Goal: Information Seeking & Learning: Learn about a topic

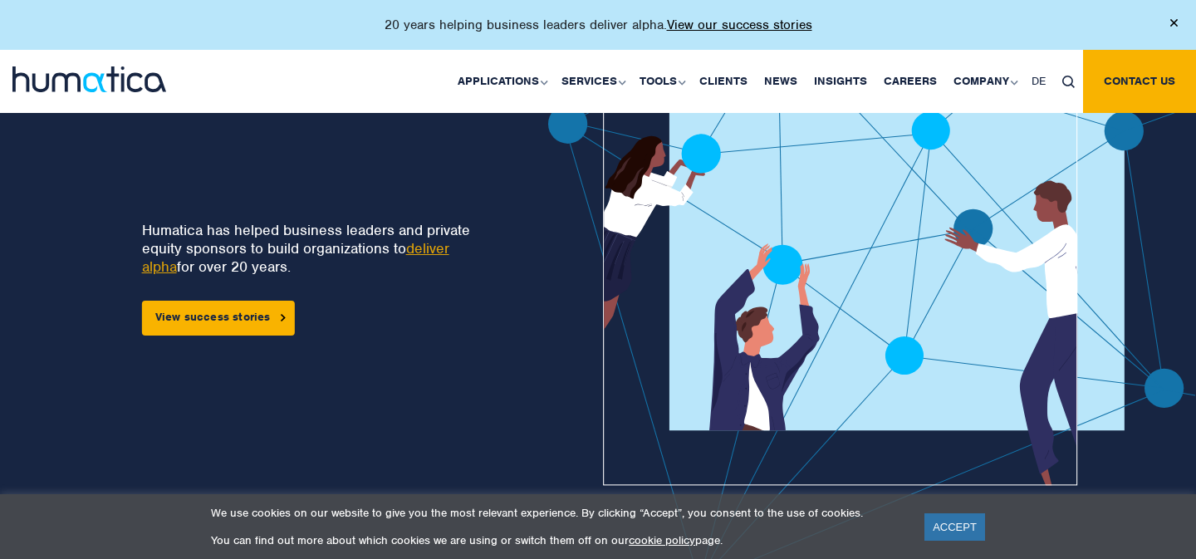
scroll to position [109, 0]
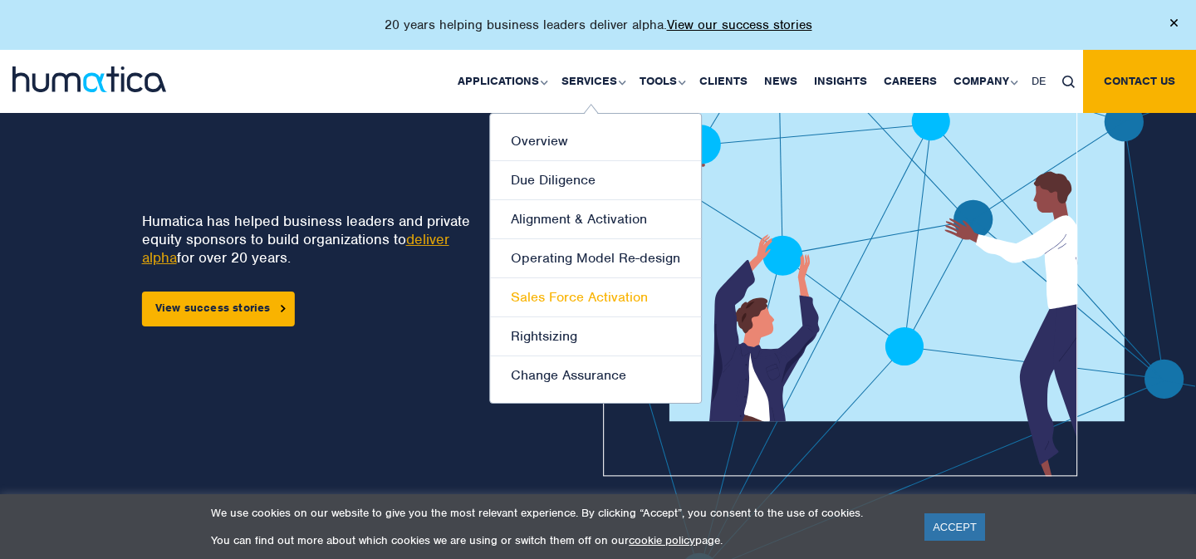
click at [590, 298] on link "Sales Force Activation" at bounding box center [595, 297] width 211 height 39
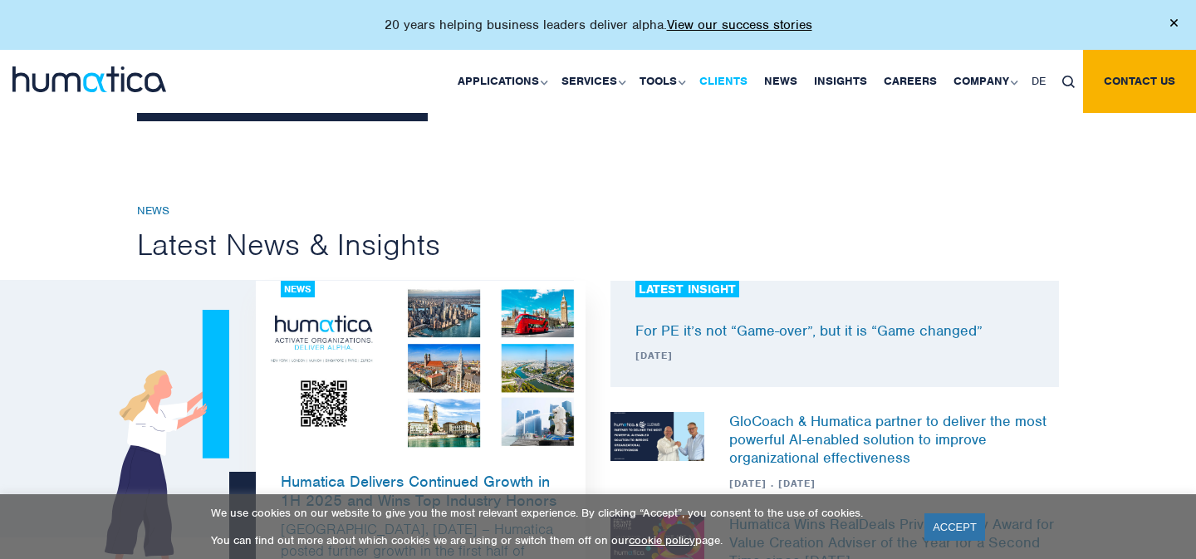
scroll to position [2169, 0]
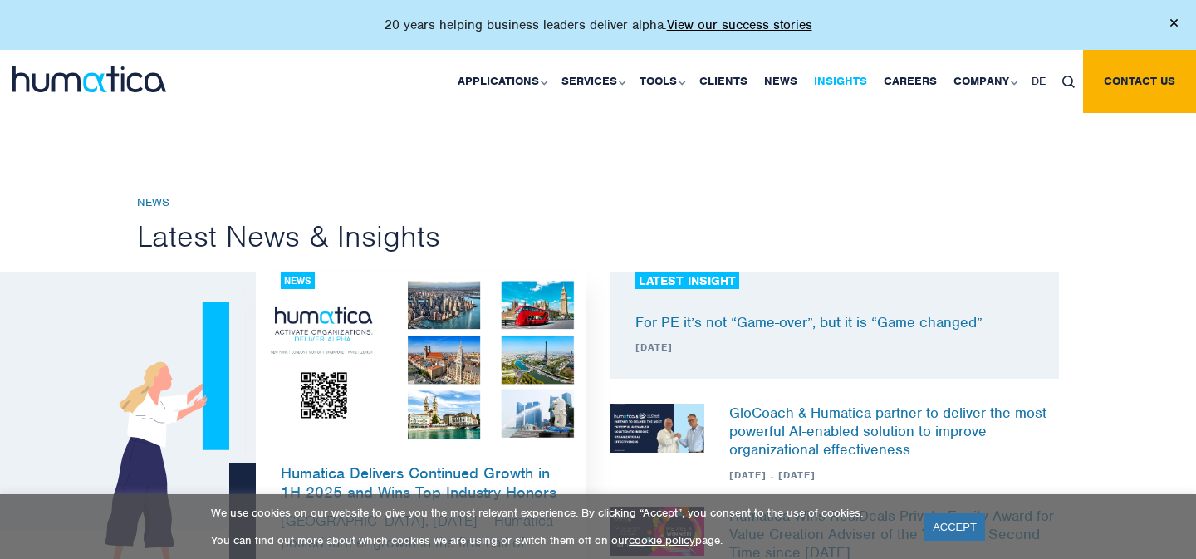
click at [834, 79] on link "Insights" at bounding box center [841, 81] width 70 height 63
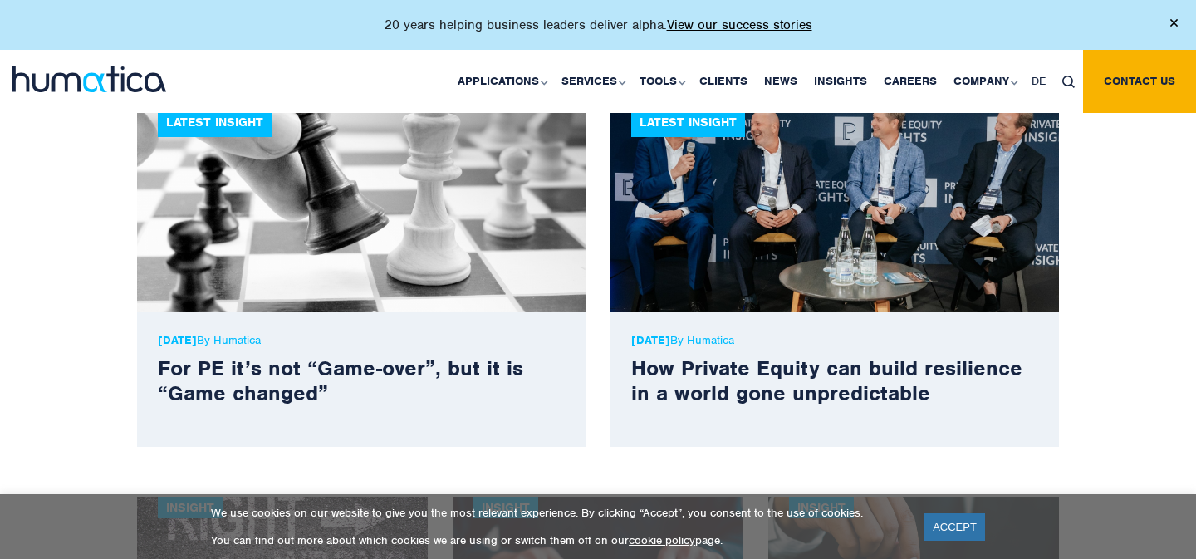
scroll to position [526, 0]
